Goal: Check status: Check status

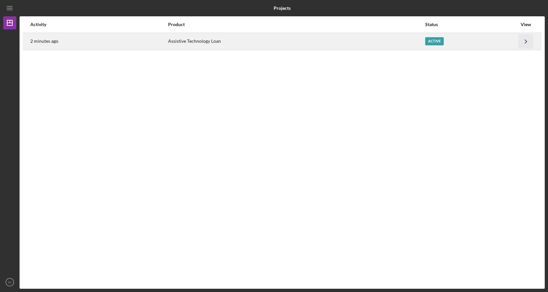
click at [521, 44] on icon "Icon/Navigate" at bounding box center [526, 41] width 15 height 15
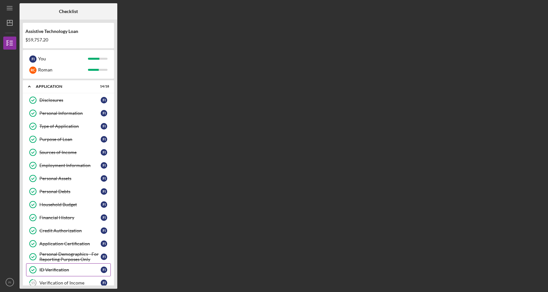
click at [60, 270] on div "ID Verification" at bounding box center [69, 269] width 61 height 5
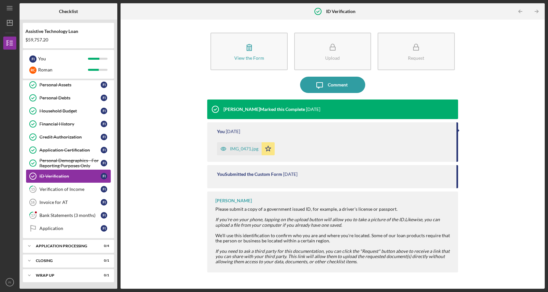
scroll to position [94, 0]
